Goal: Task Accomplishment & Management: Use online tool/utility

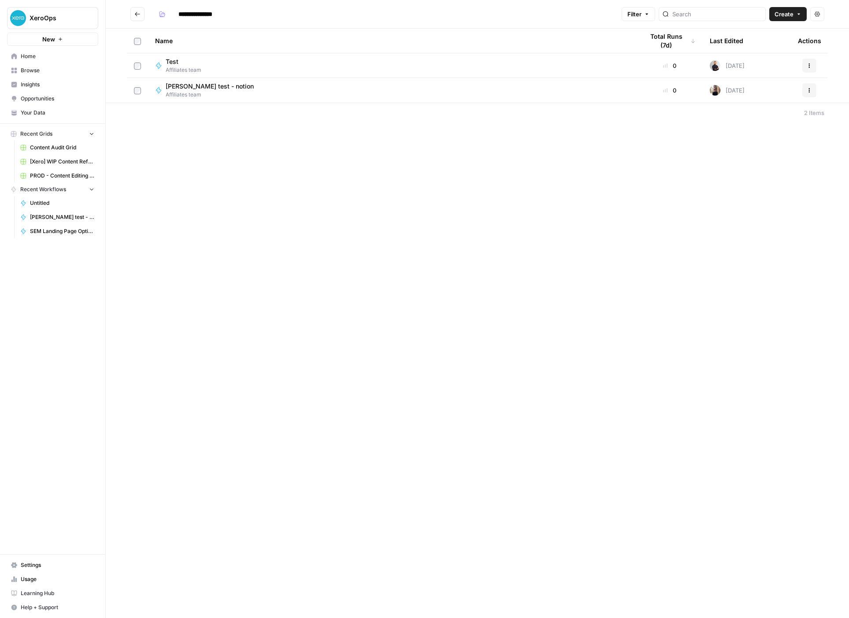
click at [465, 170] on div "**********" at bounding box center [478, 309] width 744 height 618
click at [363, 59] on div "Test Affiliates team" at bounding box center [392, 65] width 475 height 17
type input "**********"
click at [315, 90] on div "[PERSON_NAME] test - notion Affiliates team" at bounding box center [392, 90] width 475 height 17
